Goal: Find specific page/section: Find specific page/section

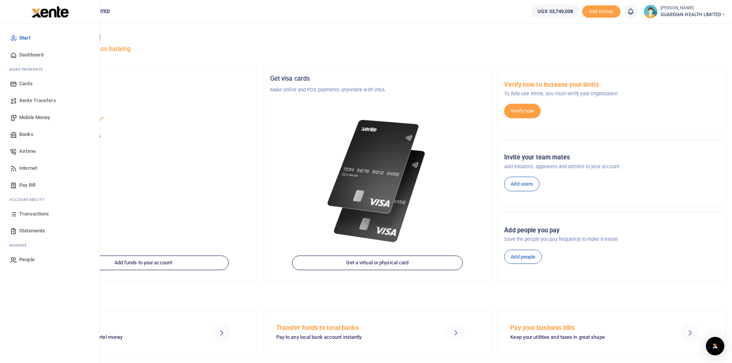
click at [35, 54] on span "Dashboard" at bounding box center [31, 55] width 24 height 8
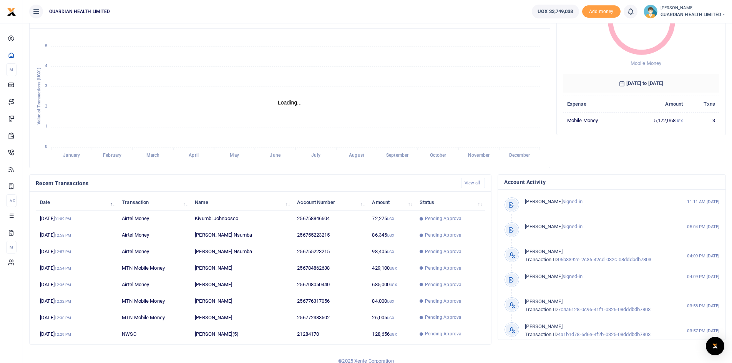
scroll to position [96, 0]
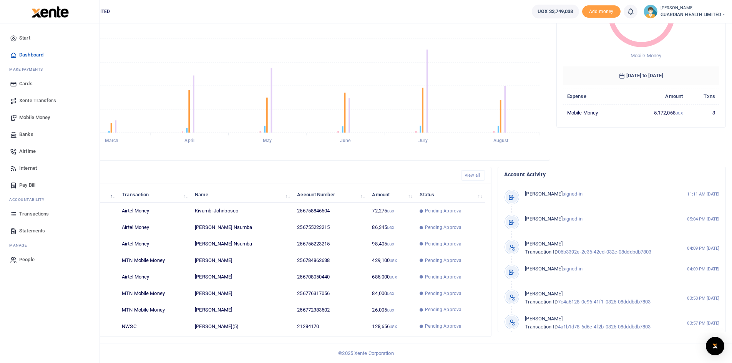
click at [38, 212] on span "Transactions" at bounding box center [34, 214] width 30 height 8
